Goal: Information Seeking & Learning: Learn about a topic

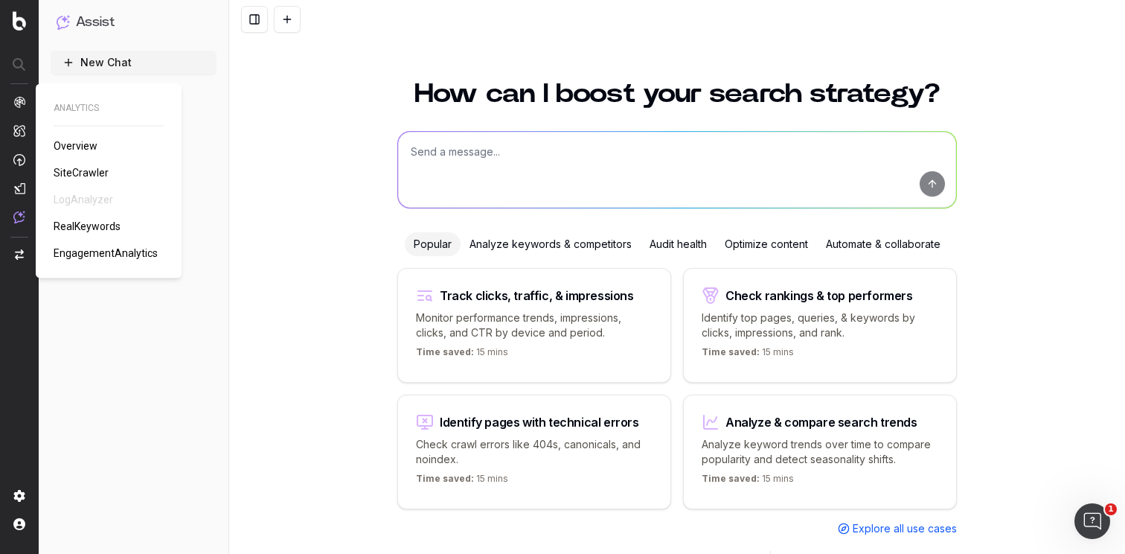
click at [88, 224] on span "RealKeywords" at bounding box center [87, 226] width 67 height 12
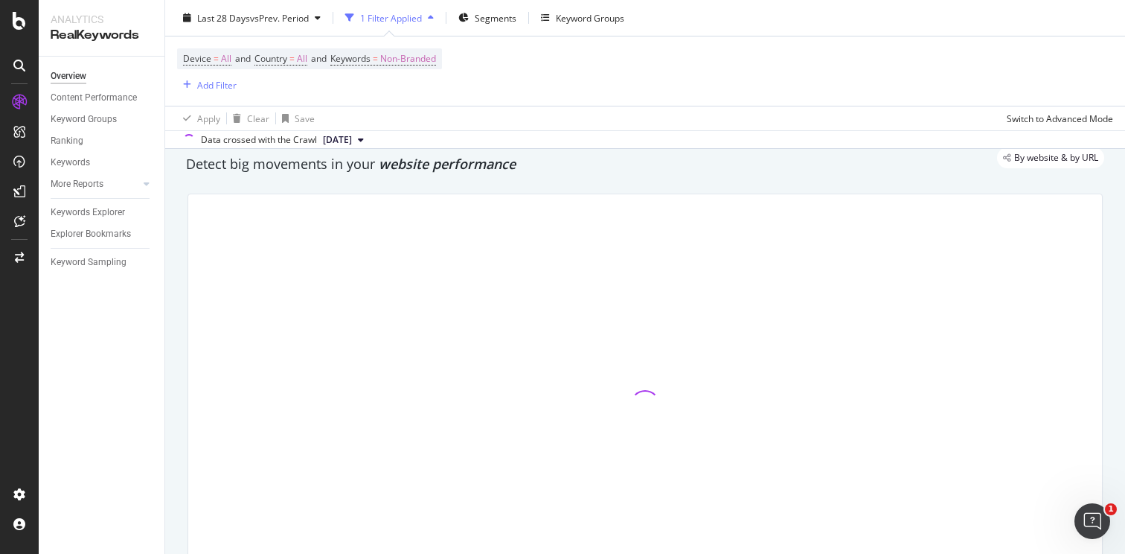
scroll to position [63, 0]
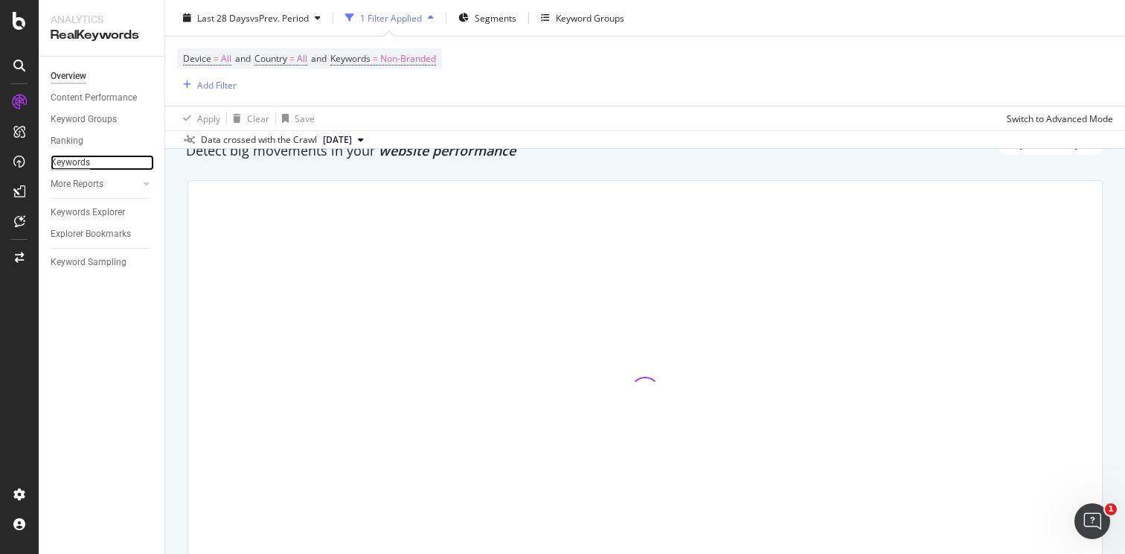
click at [52, 157] on div "Keywords" at bounding box center [70, 163] width 39 height 16
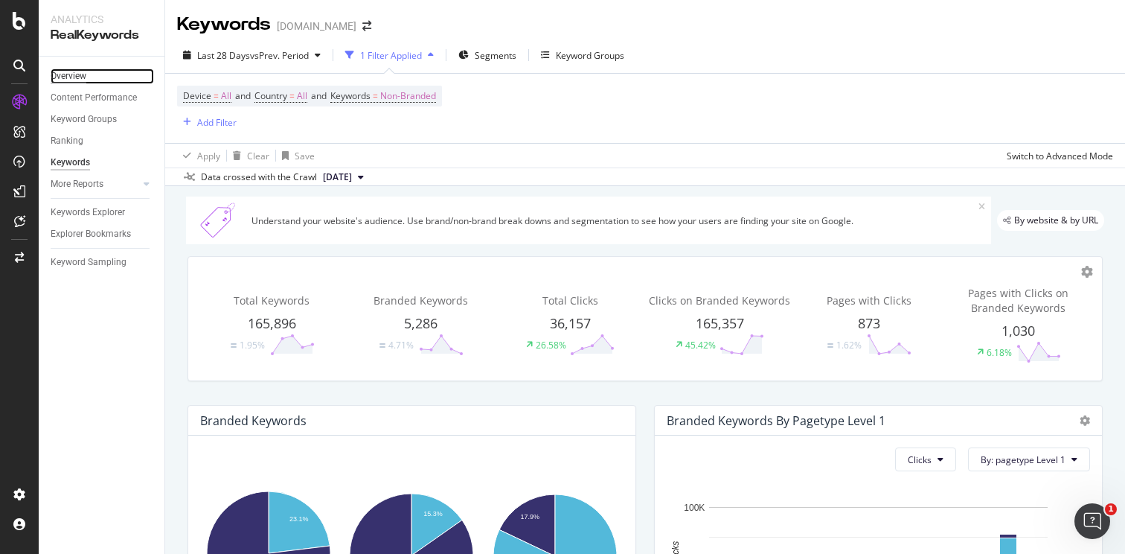
click at [83, 77] on div "Overview" at bounding box center [69, 76] width 36 height 16
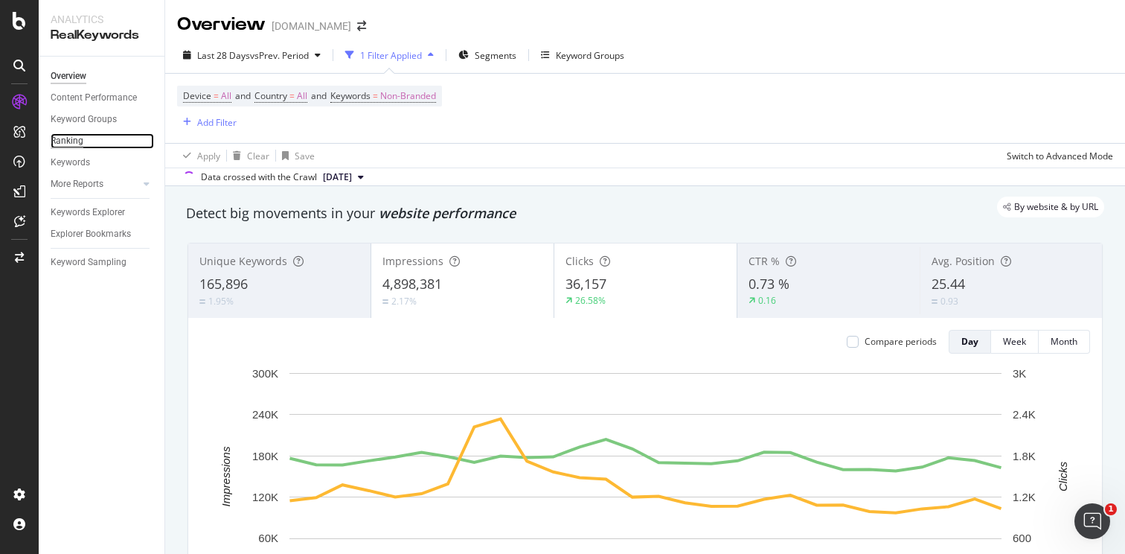
click at [66, 144] on div "Ranking" at bounding box center [67, 141] width 33 height 16
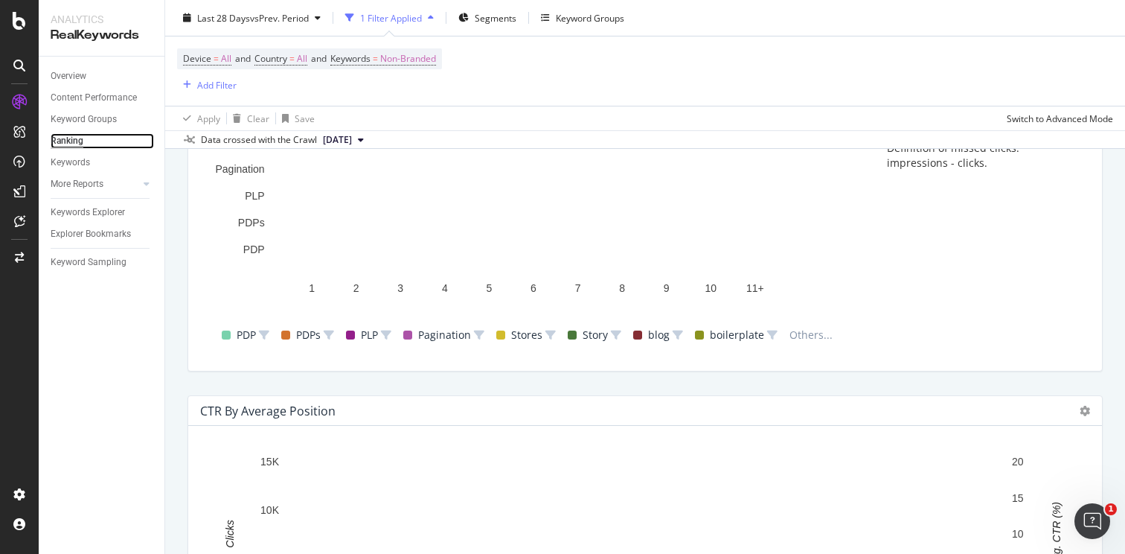
scroll to position [1530, 0]
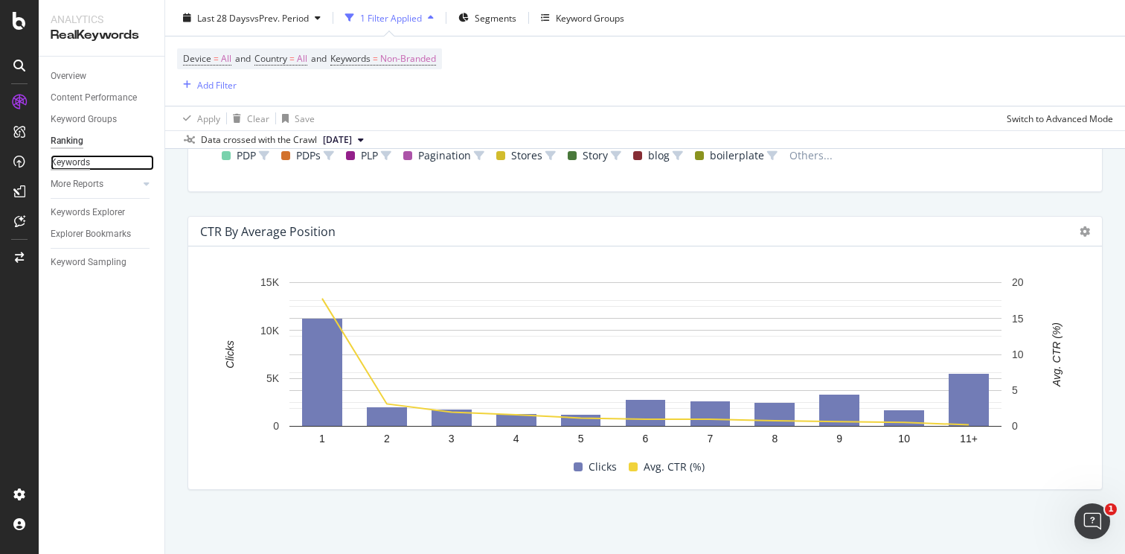
click at [89, 165] on div "Keywords" at bounding box center [70, 163] width 39 height 16
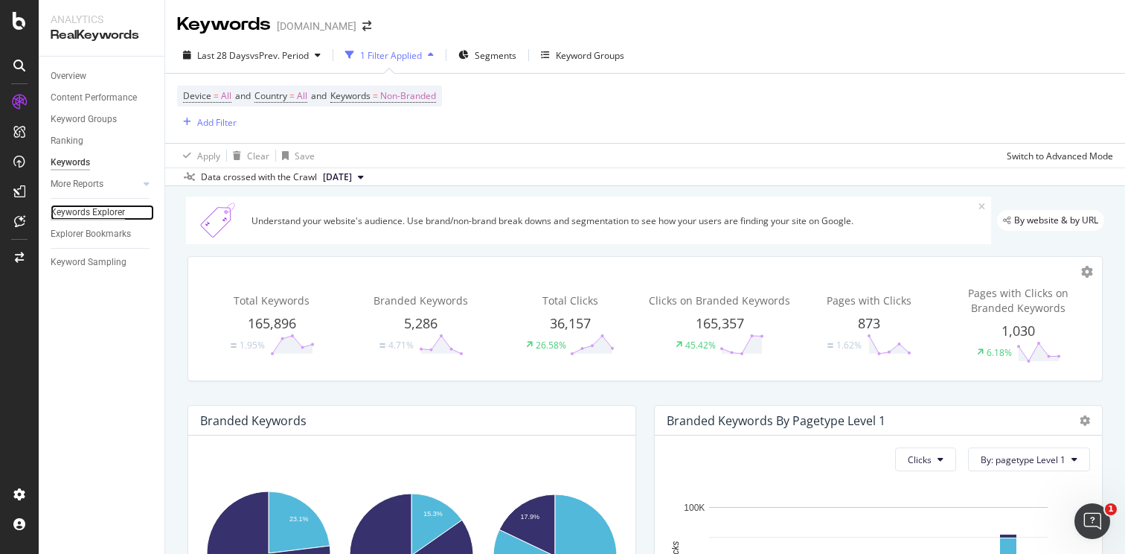
click at [83, 211] on div "Keywords Explorer" at bounding box center [88, 213] width 74 height 16
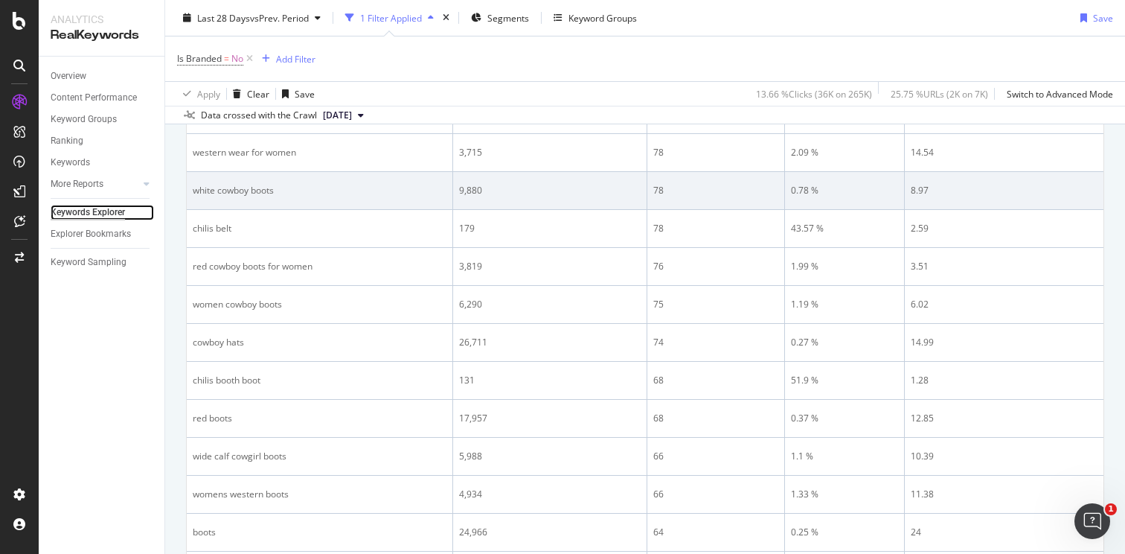
scroll to position [1879, 0]
